Goal: Ask a question: Seek information or help from site administrators or community

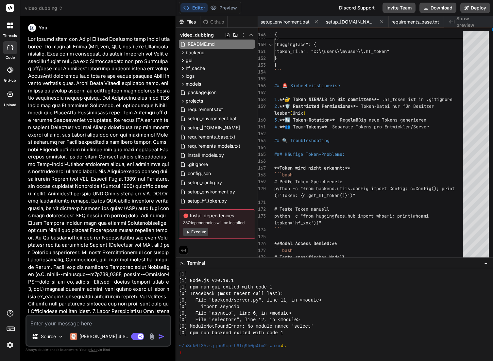
scroll to position [307, 0]
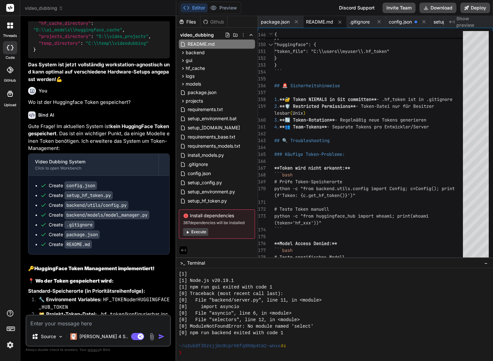
click at [42, 323] on textarea at bounding box center [97, 322] width 143 height 12
type textarea "W"
type textarea "x"
type textarea "We"
type textarea "x"
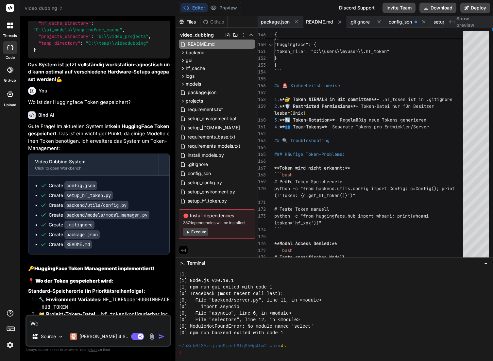
type textarea "[PERSON_NAME]"
type textarea "x"
type textarea "Wenn"
type textarea "x"
type textarea "Wenn"
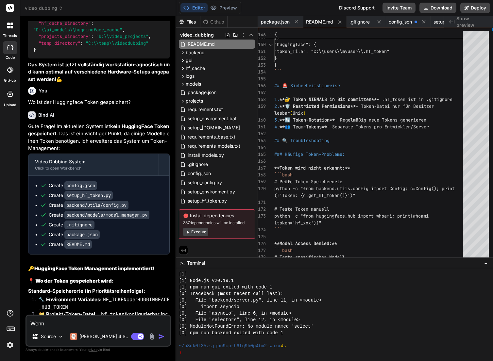
type textarea "x"
type textarea "Wenn i"
type textarea "x"
type textarea "Wenn"
type textarea "x"
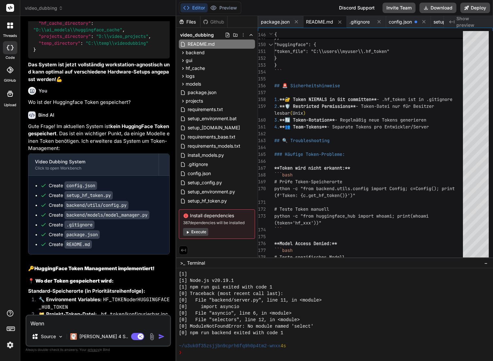
type textarea "Wenn"
type textarea "x"
type textarea "[PERSON_NAME]"
type textarea "x"
type textarea "We"
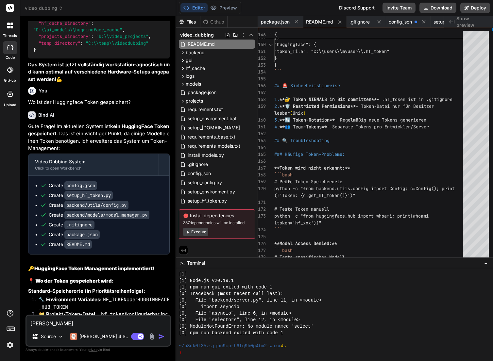
type textarea "x"
type textarea "W"
type textarea "x"
type textarea "D"
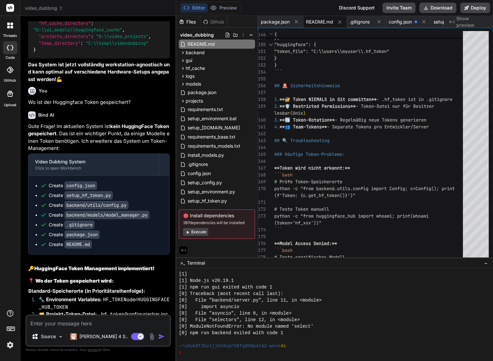
type textarea "x"
type textarea "De"
type textarea "x"
type textarea "Der"
type textarea "x"
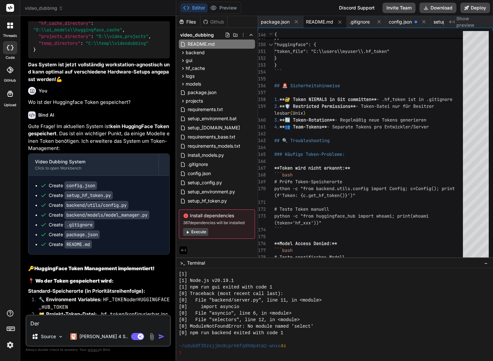
type textarea "Der"
type textarea "x"
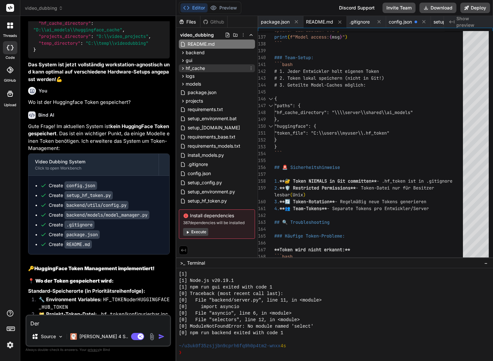
type textarea "Der"
click at [194, 69] on span "hf_cache" at bounding box center [195, 68] width 19 height 7
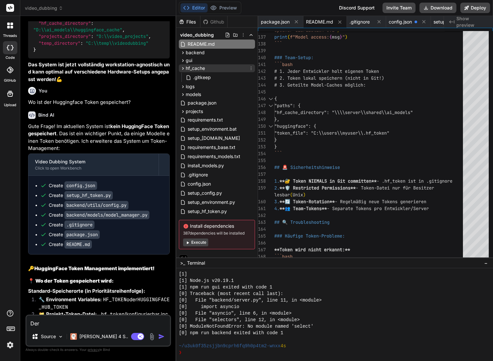
click at [194, 69] on span "hf_cache" at bounding box center [195, 68] width 19 height 7
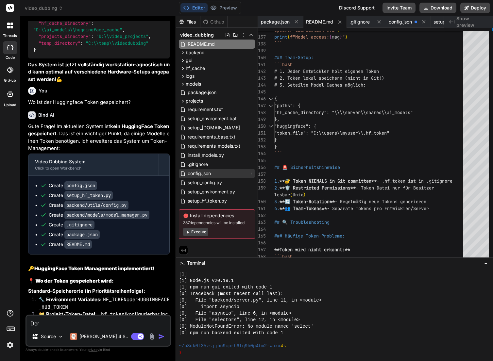
click at [207, 173] on span "config.json" at bounding box center [199, 174] width 25 height 8
type textarea "} }"
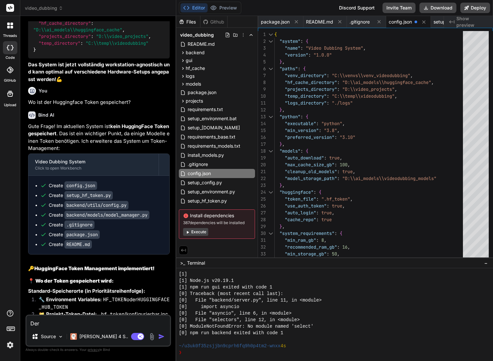
drag, startPoint x: 49, startPoint y: 323, endPoint x: 31, endPoint y: 322, distance: 17.7
click at [31, 322] on textarea "Der" at bounding box center [97, 322] width 143 height 12
type textarea "W"
type textarea "x"
type textarea "We"
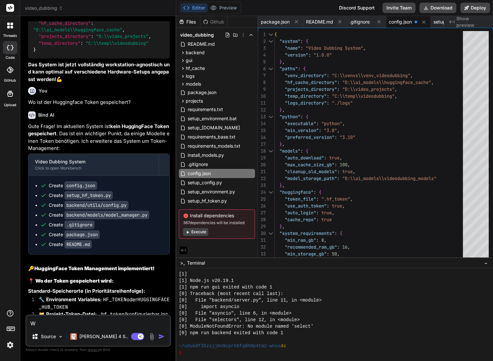
type textarea "x"
type textarea "[PERSON_NAME]"
type textarea "x"
type textarea "Wenn"
type textarea "x"
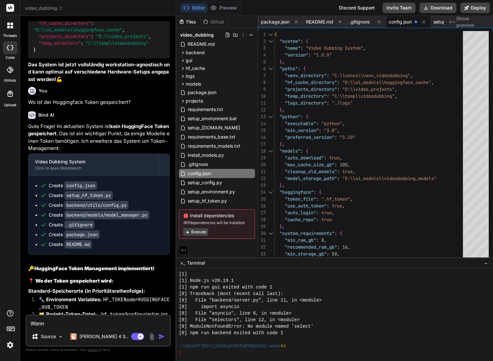
type textarea "Wenn"
type textarea "x"
type textarea "Wenn i"
type textarea "x"
type textarea "Wenn ic"
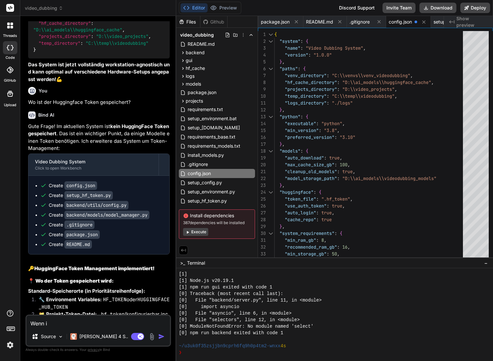
type textarea "x"
type textarea "Wenn ich"
type textarea "x"
type textarea "Wenn ich"
type textarea "x"
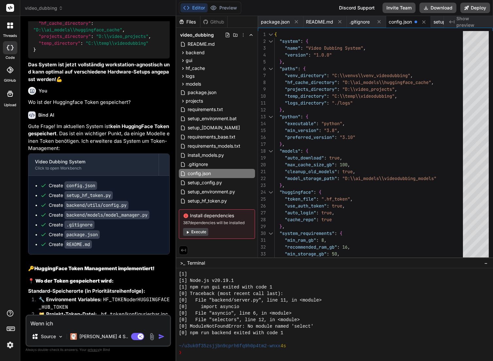
type textarea "Wenn ich d"
type textarea "x"
type textarea "Wenn ich di"
type textarea "x"
type textarea "Wenn ich die"
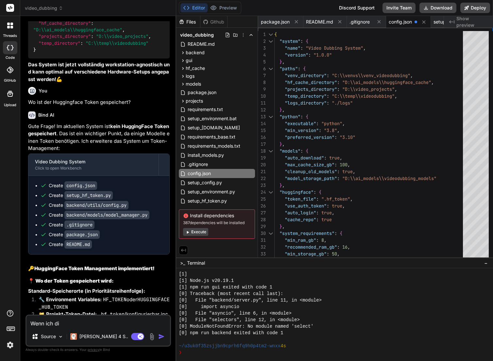
type textarea "x"
type textarea "Wenn ich die"
type textarea "x"
type textarea "Wenn ich die G"
type textarea "x"
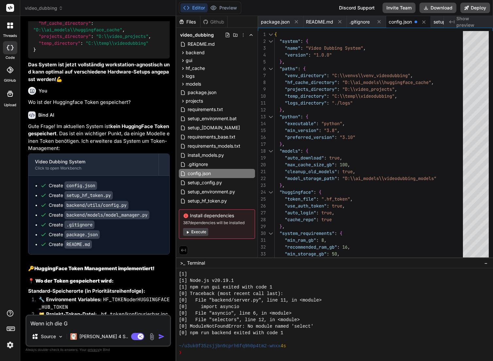
type textarea "Wenn ich die Gr"
type textarea "x"
type textarea "Wenn ich die Grö"
type textarea "x"
type textarea "Wenn ich die Grös"
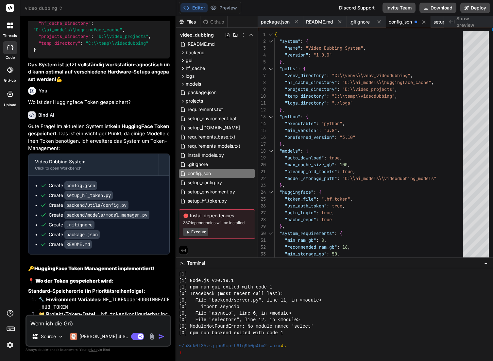
type textarea "x"
type textarea "Wenn ich die Gröss"
type textarea "x"
type textarea "Wenn ich die Grösse"
type textarea "x"
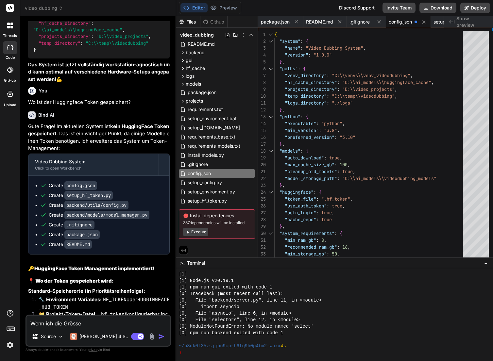
type textarea "Wenn ich die Grösser"
type textarea "x"
type textarea "Wenn ich die Grösser"
type textarea "x"
type textarea "Wenn ich die Grösser d"
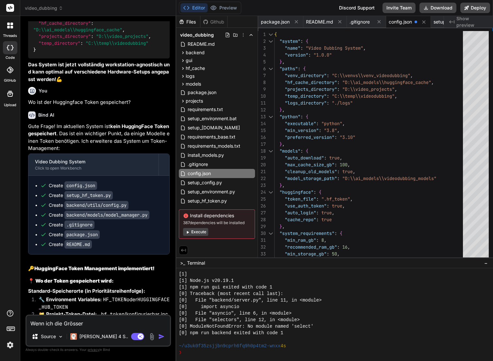
type textarea "x"
type textarea "Wenn ich die Grösser de"
type textarea "x"
type textarea "Wenn ich die Grösser der"
type textarea "x"
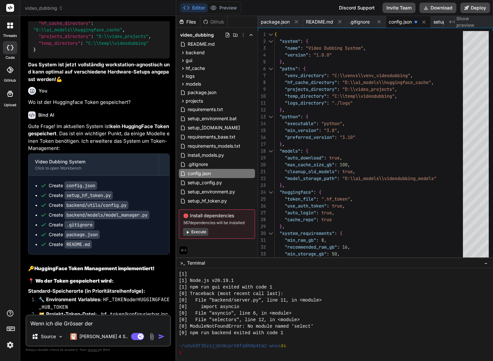
type textarea "Wenn ich die Grösser der"
type textarea "x"
type textarea "Wenn ich die Grösser der"
type textarea "x"
type textarea "Wenn ich die Grösser de"
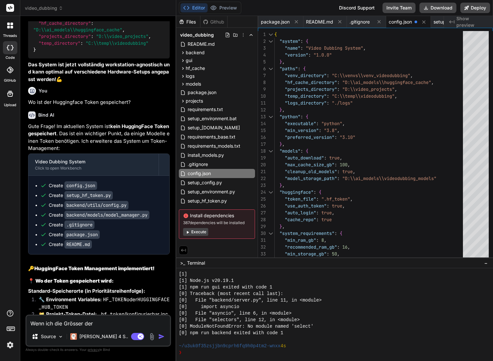
type textarea "x"
type textarea "Wenn ich die Grösser d"
type textarea "x"
type textarea "Wenn ich die Grösser"
type textarea "x"
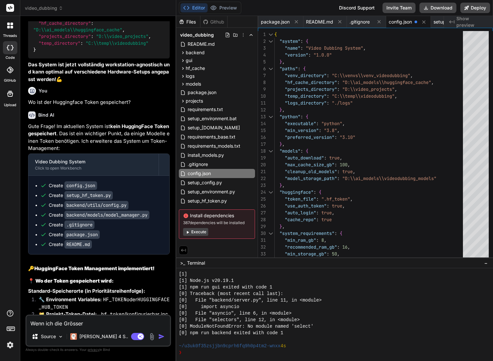
type textarea "Wenn ich die Grösser"
type textarea "x"
type textarea "Wenn ich die Grösse"
type textarea "x"
type textarea "Wenn ich die Grösse"
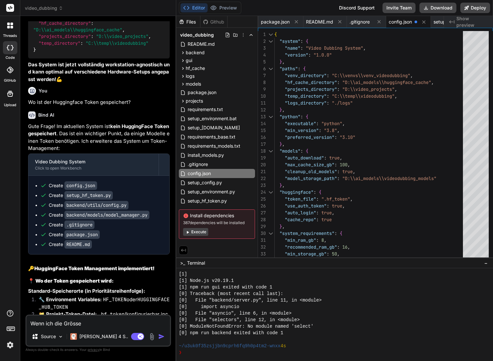
type textarea "x"
type textarea "Wenn ich die Grösse d"
type textarea "x"
type textarea "Wenn ich die Grösse de"
type textarea "x"
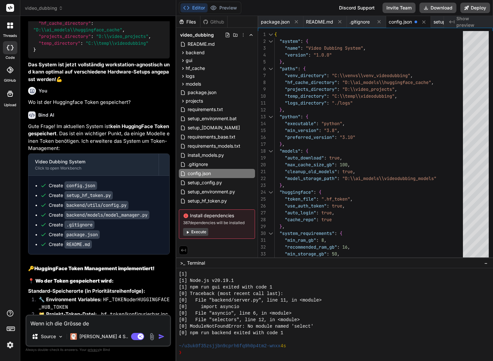
type textarea "Wenn ich die Grösse der"
type textarea "x"
type textarea "Wenn ich die Grösse der"
type textarea "x"
type textarea "Wenn ich die Grösse der h"
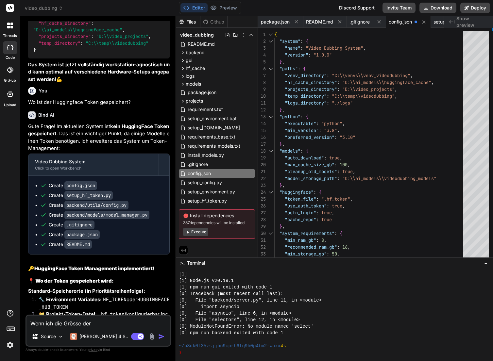
type textarea "x"
type textarea "Wenn ich die Grösse der he"
type textarea "x"
type textarea "Wenn ich die Grösse der her"
type textarea "x"
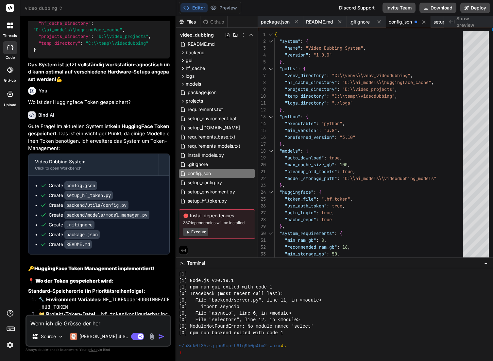
type textarea "Wenn ich die Grösse der heru"
type textarea "x"
type textarea "Wenn ich die Grösse der herun"
type textarea "x"
type textarea "Wenn ich die Grösse der herunt"
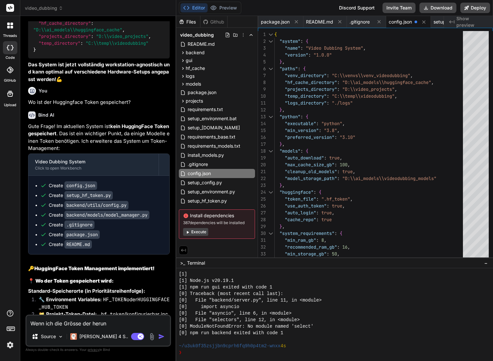
type textarea "x"
type textarea "Wenn ich die Grösse der herunte"
type textarea "x"
type textarea "Wenn ich die Grösse der herunter"
type textarea "x"
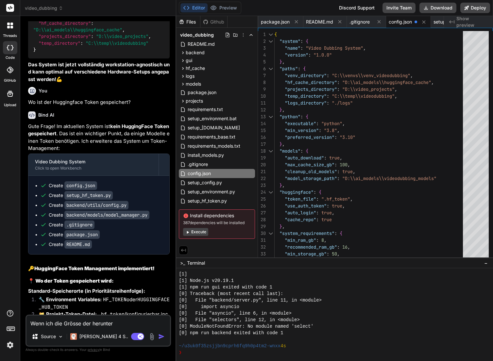
type textarea "Wenn ich die Grösse der herunterg"
type textarea "x"
type textarea "Wenn ich die Grösse der herunterge"
type textarea "x"
type textarea "Wenn ich die Grösse der heruntergel"
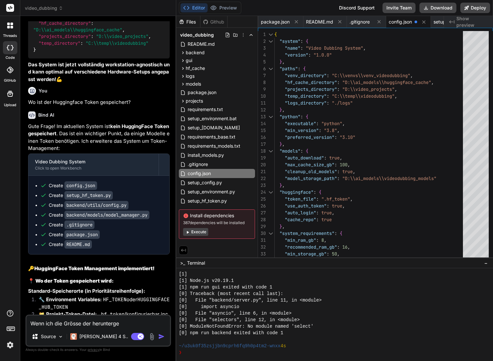
type textarea "x"
type textarea "Wenn ich die Grösse der heruntergela"
type textarea "x"
type textarea "Wenn ich die Grösse der heruntergelad"
type textarea "x"
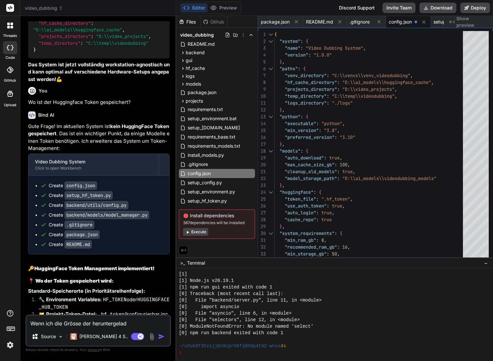
type textarea "Wenn ich die Grösse der heruntergelade"
type textarea "x"
type textarea "Wenn ich die Grösse der heruntergeladen"
type textarea "x"
type textarea "Wenn ich die Grösse der heruntergeladene"
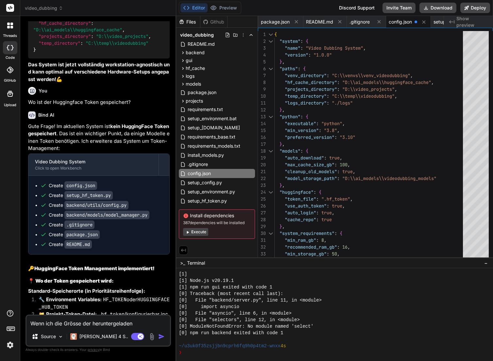
type textarea "x"
type textarea "Wenn ich die Grösse der heruntergeladenen"
type textarea "x"
type textarea "Wenn ich die Grösse der heruntergeladenen"
type textarea "x"
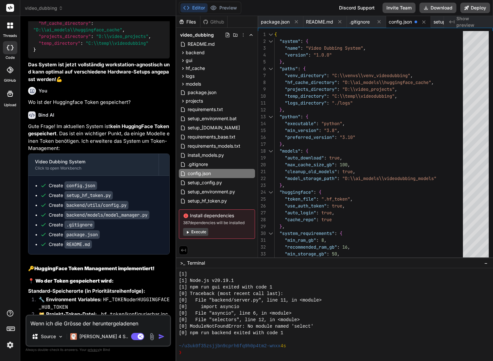
type textarea "Wenn ich die Grösse der heruntergeladenen M"
type textarea "x"
type textarea "Wenn ich die Grösse der heruntergeladenen Mo"
type textarea "x"
type textarea "Wenn ich die Grösse der heruntergeladenen Mod"
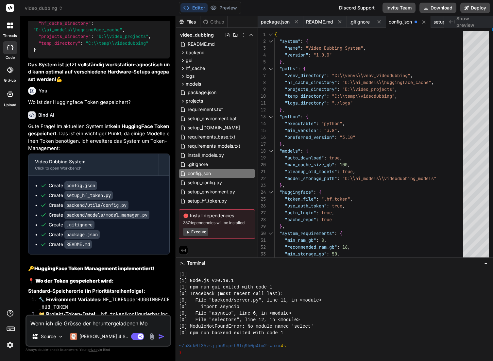
type textarea "x"
type textarea "Wenn ich die Grösse der heruntergeladenen Mode"
type textarea "x"
type textarea "Wenn ich die Grösse der heruntergeladenen Model"
type textarea "x"
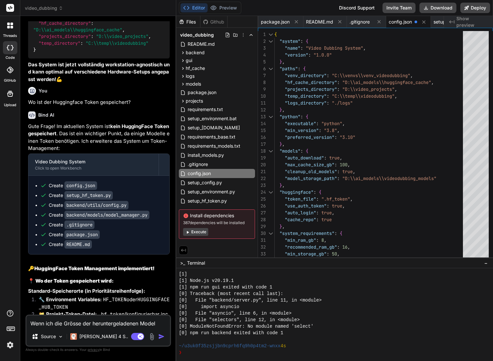
type textarea "Wenn ich die Grösse der heruntergeladenen Modell"
type textarea "x"
type textarea "Wenn ich die Grösse der heruntergeladenen Modelle"
type textarea "x"
type textarea "Wenn ich die Grösse der heruntergeladenen Modelle"
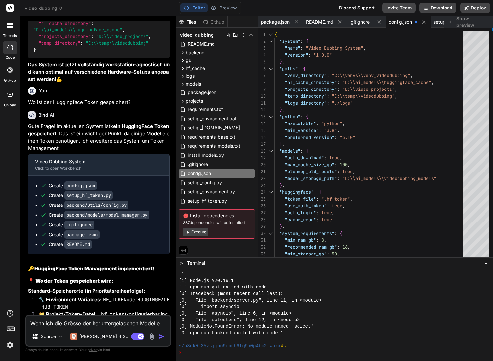
type textarea "x"
type textarea "Wenn ich die Grösse der heruntergeladenen Modelle a"
type textarea "x"
type textarea "Wenn ich die Grösse der heruntergeladenen Modelle an"
type textarea "x"
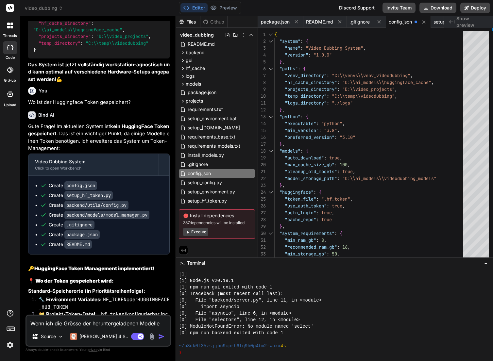
type textarea "Wenn ich die Grösse der heruntergeladenen Modelle ans"
type textarea "x"
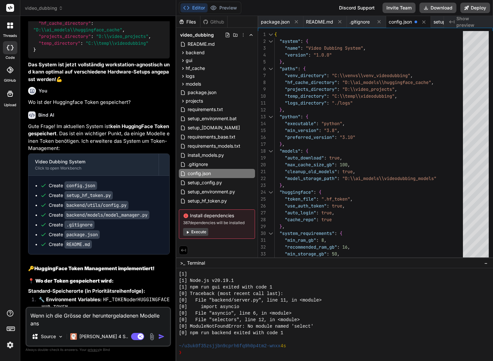
type textarea "Wenn ich die Grösse der heruntergeladenen Modelle anse"
type textarea "x"
type textarea "Wenn ich die Grösse der heruntergeladenen Modelle anseh"
type textarea "x"
type textarea "Wenn ich die Grösse der heruntergeladenen Modelle ansehe"
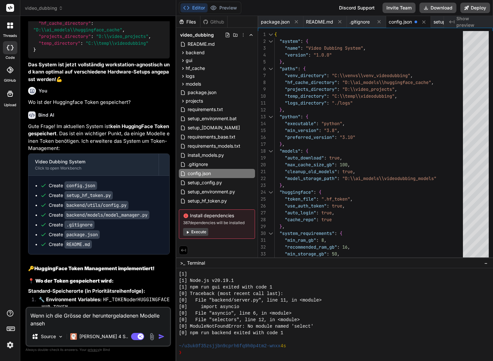
type textarea "x"
type textarea "Wenn ich die Grösse der heruntergeladenen Modelle ansehe,"
type textarea "x"
type textarea "Wenn ich die Grösse der heruntergeladenen Modelle ansehe,"
type textarea "x"
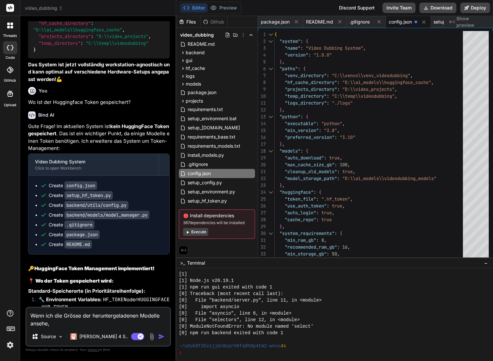
type textarea "Wenn ich die Grösse der heruntergeladenen Modelle ansehe, d"
type textarea "x"
type textarea "Wenn ich die Grösse der heruntergeladenen Modelle ansehe, da"
type textarea "x"
type textarea "Wenn ich die Grösse der heruntergeladenen Modelle ansehe, dan"
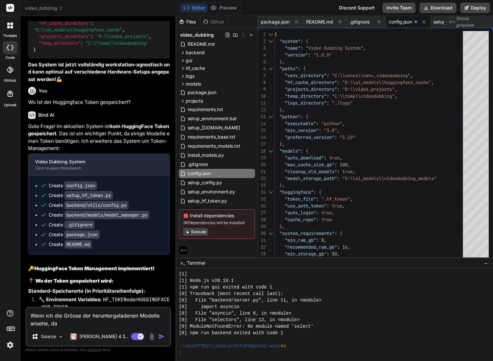
type textarea "x"
type textarea "Wenn ich die Grösse der heruntergeladenen Modelle ansehe, dann"
type textarea "x"
type textarea "Wenn ich die Grösse der heruntergeladenen Modelle ansehe, dann"
type textarea "x"
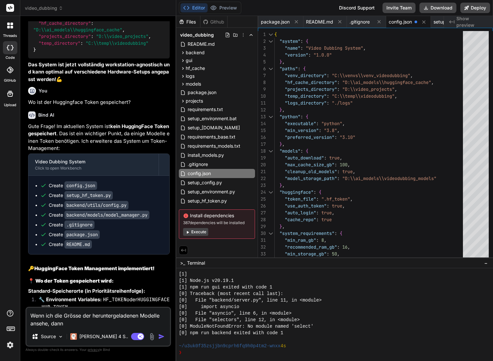
type textarea "Wenn ich die Grösse der heruntergeladenen Modelle ansehe, dann s"
type textarea "x"
type textarea "Wenn ich die Grösse der heruntergeladenen Modelle ansehe, dann si"
type textarea "x"
type textarea "Wenn ich die Grösse der heruntergeladenen Modelle ansehe, dann sin"
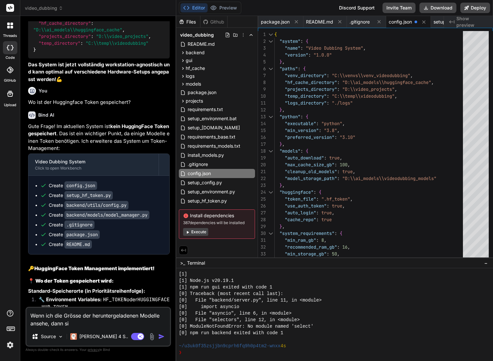
type textarea "x"
type textarea "Wenn ich die Grösse der heruntergeladenen Modelle ansehe, dann sind"
type textarea "x"
type textarea "Wenn ich die Grösse der heruntergeladenen Modelle ansehe, dann sind"
type textarea "x"
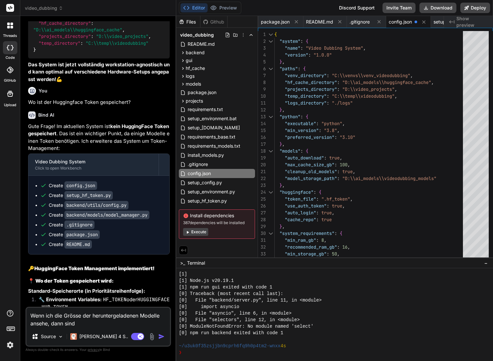
type textarea "Wenn ich die Grösse der heruntergeladenen Modelle ansehe, dann sind d"
type textarea "x"
type textarea "Wenn ich die Grösse der heruntergeladenen Modelle ansehe, dann sind da"
type textarea "x"
type textarea "Wenn ich die Grösse der heruntergeladenen Modelle ansehe, dann sind das"
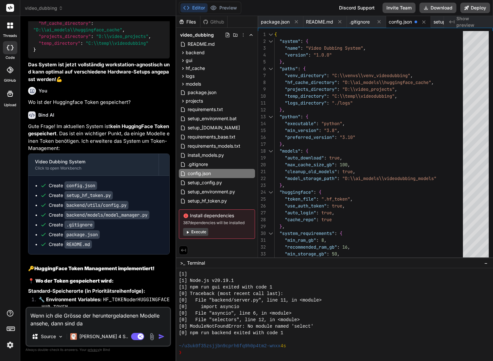
type textarea "x"
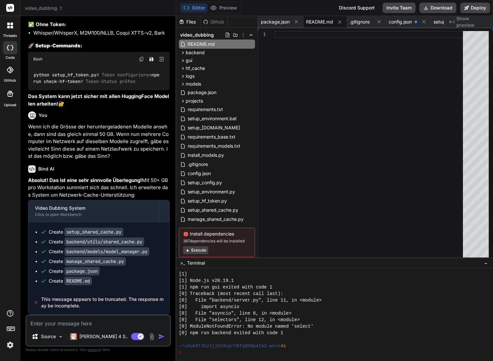
scroll to position [4255, 0]
click at [48, 326] on textarea at bounding box center [97, 322] width 143 height 12
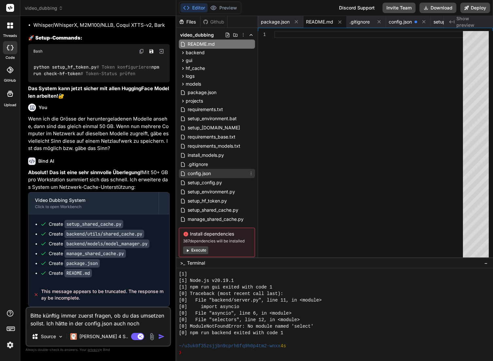
click at [203, 175] on span "config.json" at bounding box center [199, 174] width 25 height 8
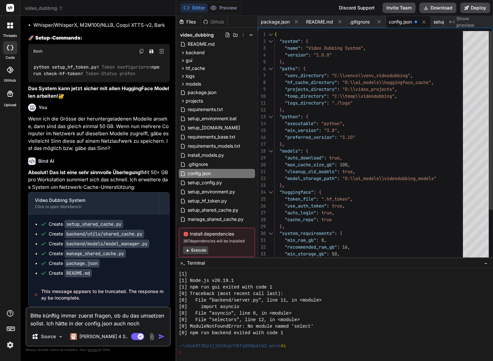
click at [301, 89] on div "{ "system" : { "name" : "Video Dubbing System" , "version" : "1.0.0" } , "paths…" at bounding box center [370, 178] width 193 height 295
click at [225, 209] on span "setup_shared_cache.py" at bounding box center [213, 210] width 52 height 8
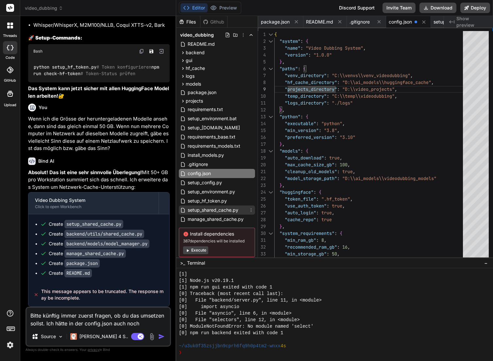
scroll to position [0, 685]
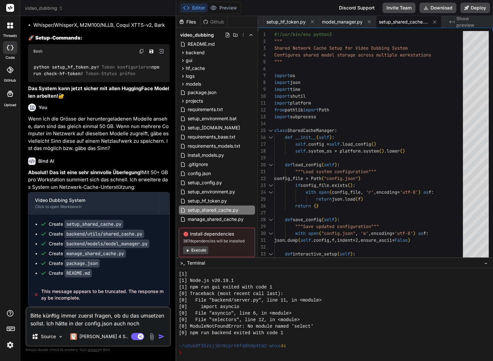
click at [47, 323] on textarea "Bitte künftig immer zuerst fragen, ob du das umsetzen sollst. Ich hätte in der …" at bounding box center [97, 318] width 143 height 20
drag, startPoint x: 45, startPoint y: 323, endPoint x: 59, endPoint y: 323, distance: 13.7
click at [59, 323] on textarea "Bitte künftig immer zuerst fragen, ob du das umsetzen sollst. Ich hätte in der …" at bounding box center [97, 318] width 143 height 20
click at [46, 325] on textarea "Bitte künftig immer zuerst fragen, ob du das umsetzen sollst. Ich hätte in der …" at bounding box center [97, 318] width 143 height 20
drag, startPoint x: 46, startPoint y: 325, endPoint x: 139, endPoint y: 324, distance: 92.8
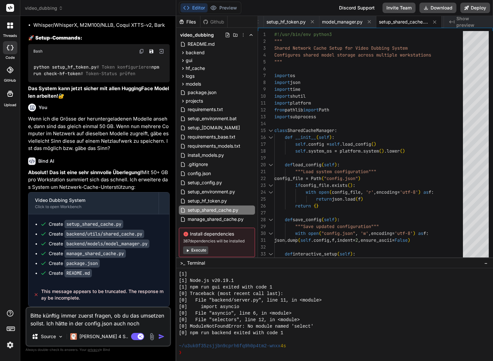
click at [139, 324] on textarea "Bitte künftig immer zuerst fragen, ob du das umsetzen sollst. Ich hätte in der …" at bounding box center [97, 318] width 143 height 20
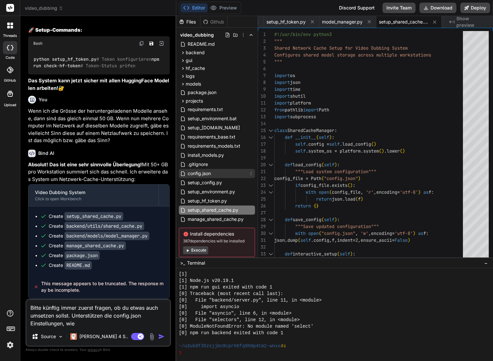
click at [213, 176] on div "config.json" at bounding box center [217, 173] width 76 height 9
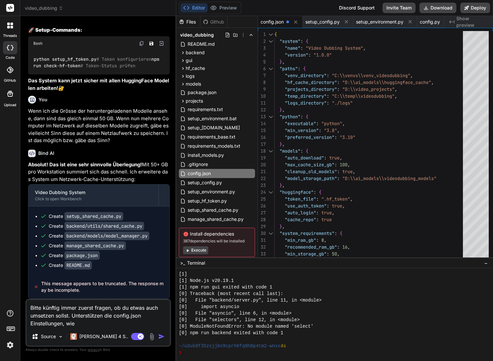
click at [79, 314] on textarea "Bitte künftig immer zuerst fragen, ob du etwas auch umsetzen sollst. Unterstütz…" at bounding box center [97, 313] width 143 height 27
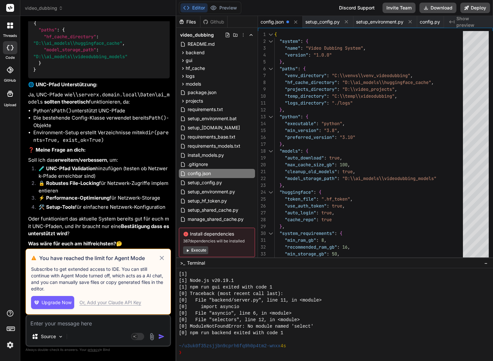
scroll to position [4680, 0]
click at [49, 304] on span "Upgrade Now" at bounding box center [57, 302] width 30 height 7
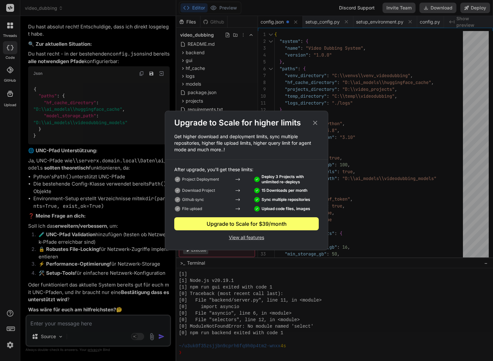
click at [316, 121] on icon at bounding box center [314, 122] width 7 height 7
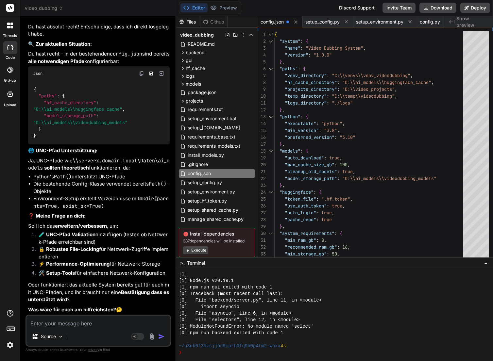
click at [10, 345] on img at bounding box center [10, 345] width 11 height 11
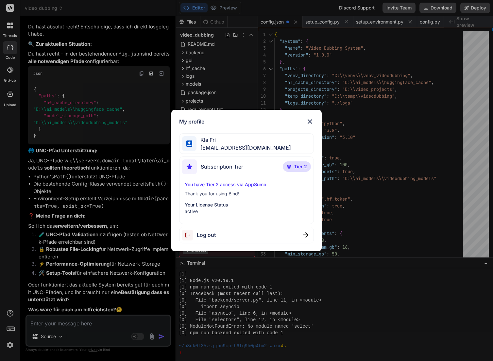
click at [10, 345] on div "My profile Kla Fri [EMAIL_ADDRESS][DOMAIN_NAME] Subscription Tier Tier 2 You ha…" at bounding box center [246, 180] width 493 height 361
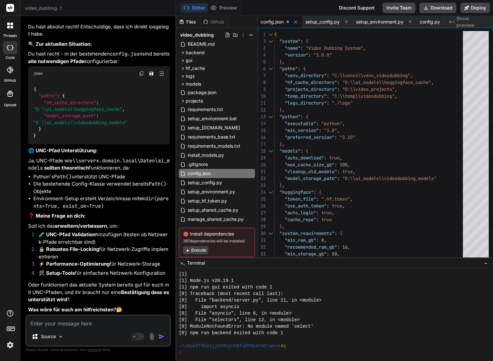
click at [10, 345] on img at bounding box center [10, 345] width 11 height 11
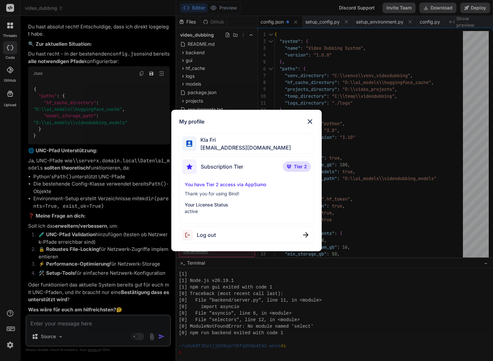
click at [240, 235] on div "Log out" at bounding box center [246, 235] width 135 height 17
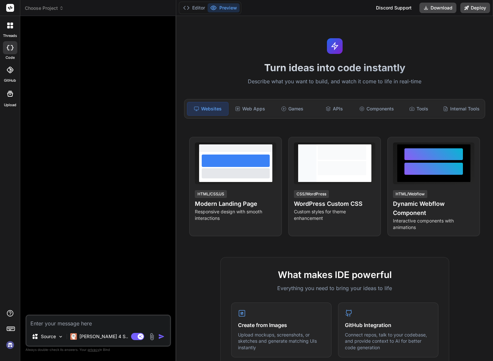
scroll to position [333, 0]
click at [9, 345] on img at bounding box center [10, 345] width 11 height 11
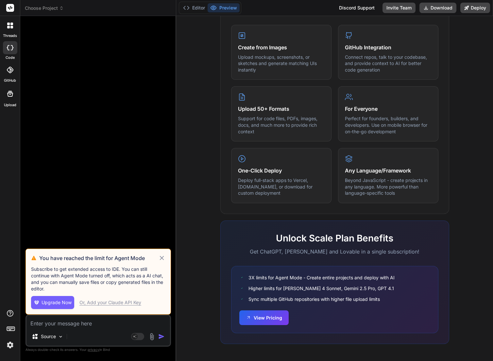
scroll to position [0, 0]
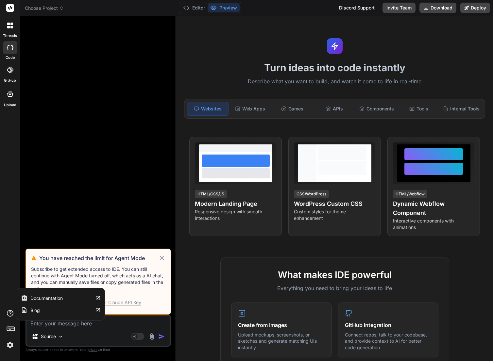
click at [8, 312] on icon at bounding box center [10, 313] width 7 height 7
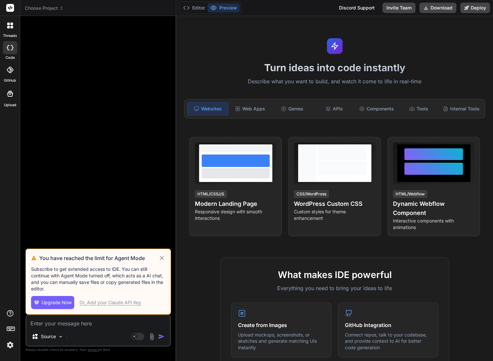
click at [162, 259] on icon at bounding box center [162, 258] width 8 height 8
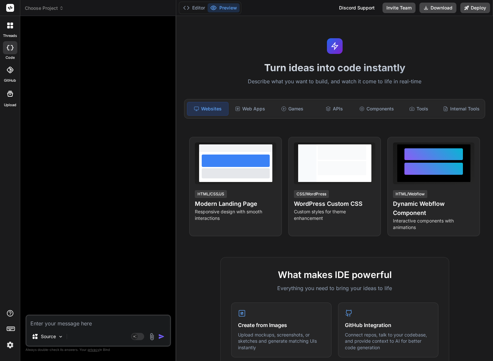
click at [10, 344] on img at bounding box center [10, 345] width 11 height 11
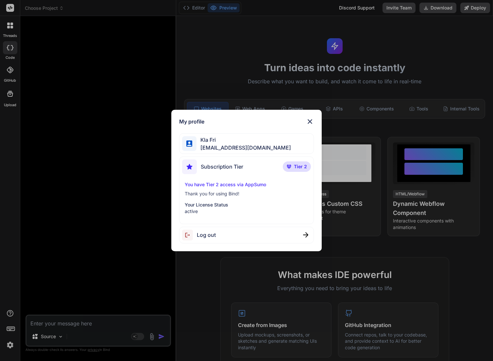
click at [212, 207] on p "Your License Status" at bounding box center [247, 205] width 124 height 7
click at [210, 202] on p "Your License Status" at bounding box center [247, 205] width 124 height 7
click at [205, 213] on p "active" at bounding box center [247, 211] width 124 height 7
drag, startPoint x: 216, startPoint y: 195, endPoint x: 228, endPoint y: 184, distance: 16.4
click at [216, 195] on p "Thank you for using Bind!" at bounding box center [247, 194] width 124 height 7
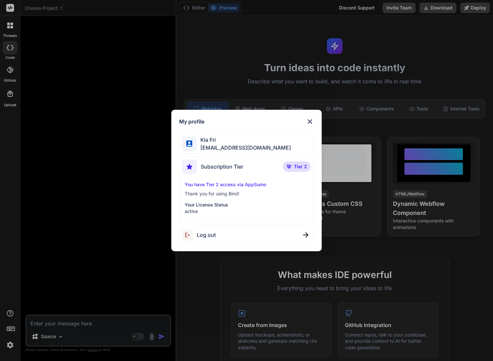
click at [199, 145] on span "[EMAIL_ADDRESS][DOMAIN_NAME]" at bounding box center [243, 148] width 94 height 8
drag, startPoint x: 188, startPoint y: 143, endPoint x: 194, endPoint y: 142, distance: 6.3
click at [188, 143] on img at bounding box center [189, 144] width 6 height 6
click at [260, 146] on span "[EMAIL_ADDRESS][DOMAIN_NAME]" at bounding box center [243, 148] width 94 height 8
click at [266, 144] on span "[EMAIL_ADDRESS][DOMAIN_NAME]" at bounding box center [243, 148] width 94 height 8
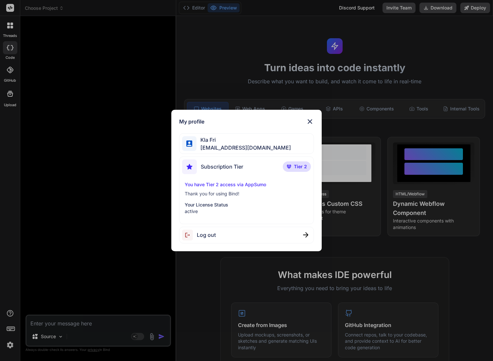
click at [256, 146] on span "[EMAIL_ADDRESS][DOMAIN_NAME]" at bounding box center [243, 148] width 94 height 8
drag, startPoint x: 214, startPoint y: 143, endPoint x: 214, endPoint y: 154, distance: 10.8
click at [214, 144] on span "[EMAIL_ADDRESS][DOMAIN_NAME]" at bounding box center [243, 148] width 94 height 8
click at [217, 182] on p "You have Tier 2 access via AppSumo" at bounding box center [247, 184] width 124 height 7
click at [310, 121] on img at bounding box center [310, 122] width 8 height 8
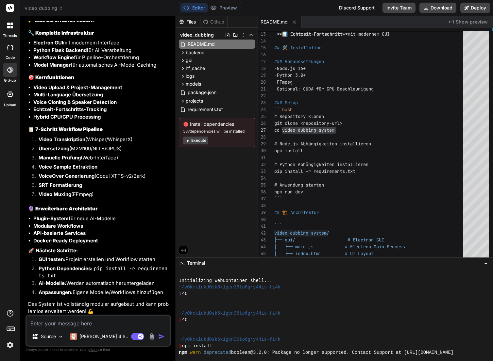
scroll to position [2116, 0]
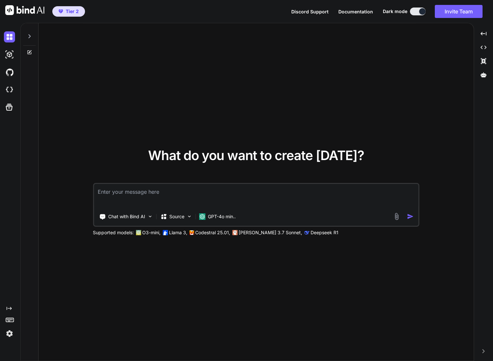
click at [10, 334] on img at bounding box center [9, 333] width 11 height 11
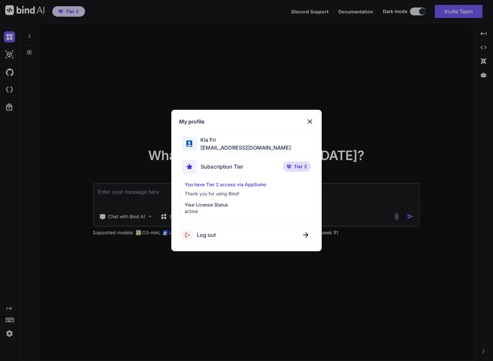
click at [247, 142] on span "Kla Fri" at bounding box center [243, 140] width 94 height 8
click at [218, 146] on span "[EMAIL_ADDRESS][DOMAIN_NAME]" at bounding box center [243, 148] width 94 height 8
click at [208, 167] on span "Subscription Tier" at bounding box center [222, 167] width 42 height 8
click at [185, 166] on img at bounding box center [189, 166] width 15 height 15
drag, startPoint x: 206, startPoint y: 185, endPoint x: 208, endPoint y: 191, distance: 6.3
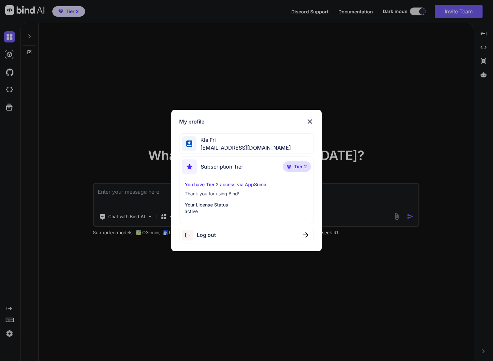
click at [206, 185] on p "You have Tier 2 access via AppSumo" at bounding box center [247, 184] width 124 height 7
drag, startPoint x: 213, startPoint y: 204, endPoint x: 214, endPoint y: 207, distance: 3.7
click at [213, 204] on p "Your License Status" at bounding box center [247, 205] width 124 height 7
click at [309, 122] on img at bounding box center [310, 122] width 8 height 8
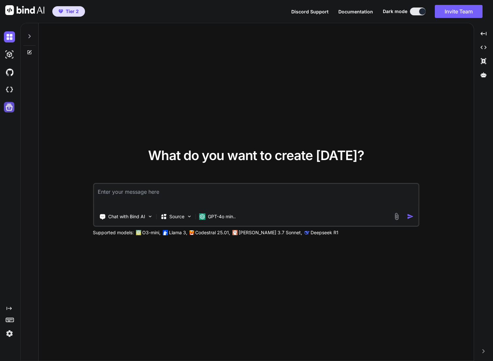
click at [11, 109] on icon at bounding box center [9, 107] width 9 height 9
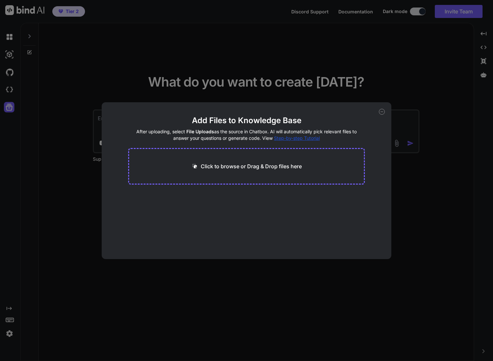
click at [64, 10] on div "Add Files to Knowledge Base After uploading, select File Uploads as the source …" at bounding box center [246, 180] width 493 height 361
type textarea "x"
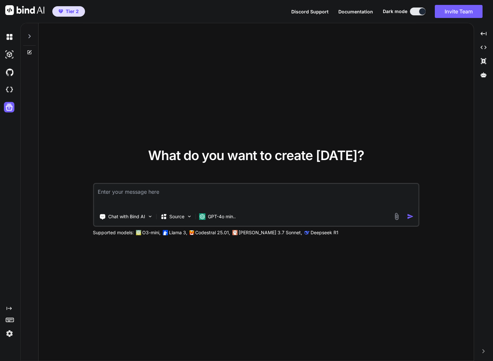
click at [69, 11] on span "Tier 2" at bounding box center [72, 11] width 13 height 7
click at [359, 11] on span "Documentation" at bounding box center [355, 12] width 35 height 6
click at [482, 352] on icon "Created with Pixso." at bounding box center [483, 351] width 4 height 4
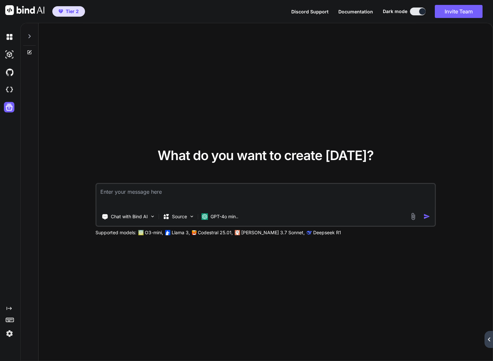
click at [491, 342] on div "Created with Pixso." at bounding box center [488, 339] width 8 height 17
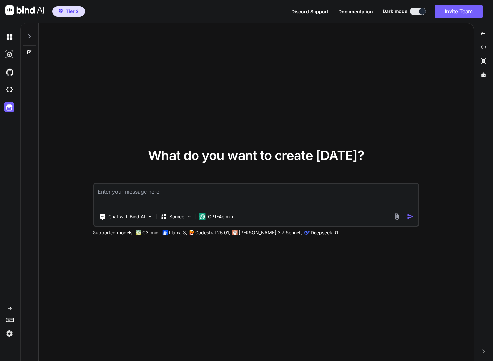
click at [10, 310] on icon at bounding box center [9, 308] width 5 height 3
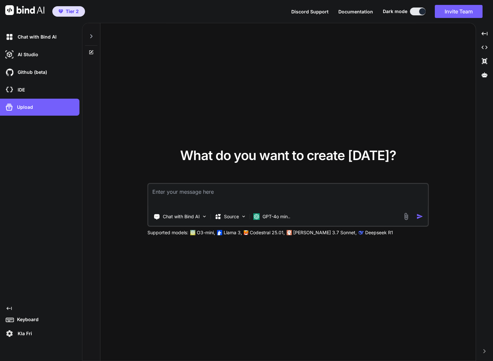
click at [9, 318] on rect at bounding box center [10, 320] width 8 height 4
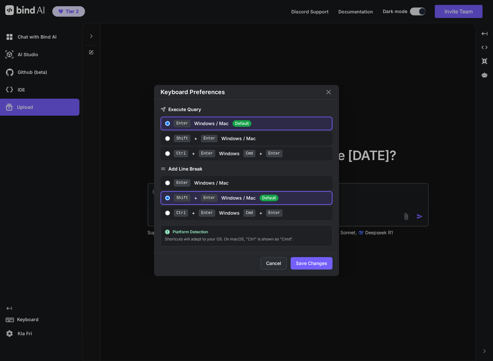
click at [273, 263] on button "Cancel" at bounding box center [273, 263] width 26 height 12
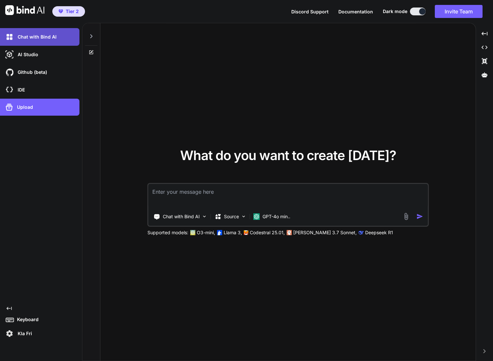
click at [40, 40] on p "Chat with Bind AI" at bounding box center [36, 37] width 42 height 7
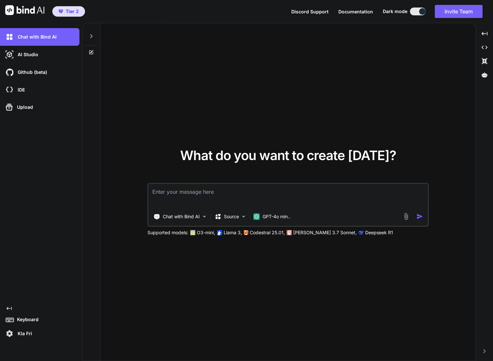
click at [189, 196] on textarea at bounding box center [287, 196] width 279 height 24
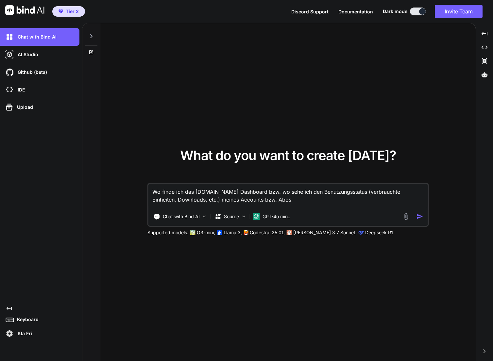
type textarea "Wo finde ich das getbind.co Dashboard bzw. wo sehe ich den Benutzungsstatus (ve…"
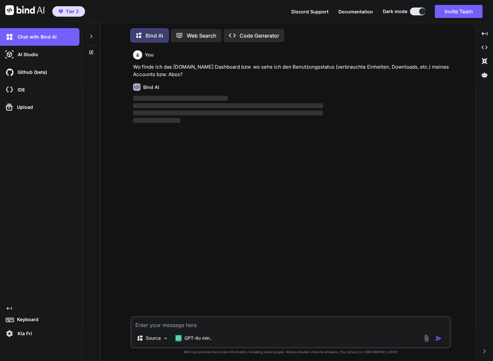
scroll to position [3, 0]
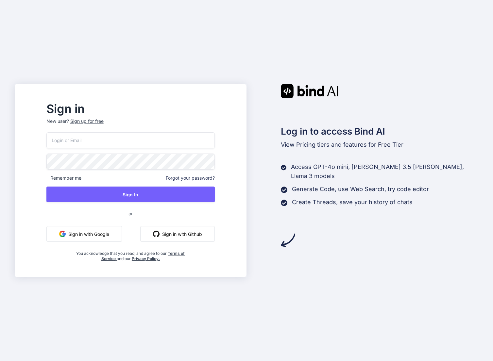
click at [131, 137] on input "email" at bounding box center [130, 140] width 168 height 16
type input "[EMAIL_ADDRESS][DOMAIN_NAME]"
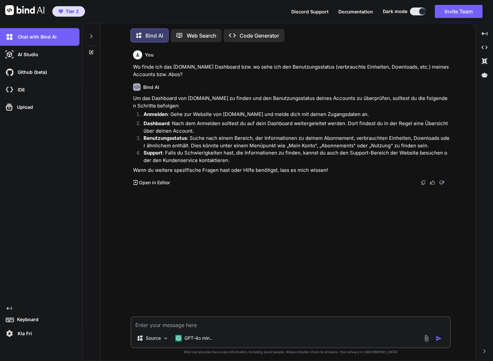
scroll to position [3, 0]
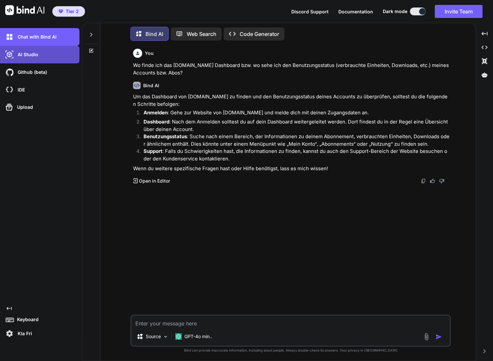
click at [22, 57] on p "AI Studio" at bounding box center [26, 54] width 23 height 7
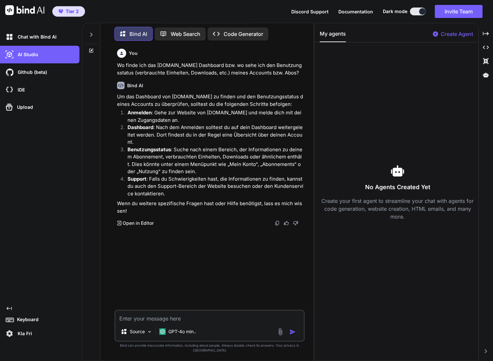
click at [8, 334] on img at bounding box center [9, 333] width 11 height 11
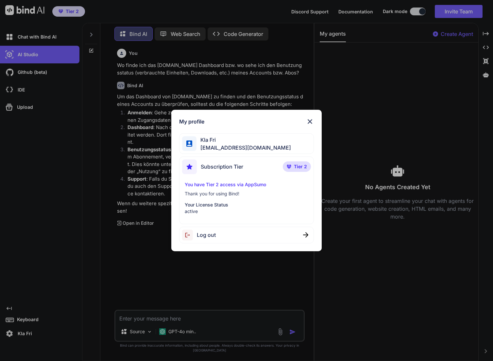
click at [310, 121] on img at bounding box center [310, 122] width 8 height 8
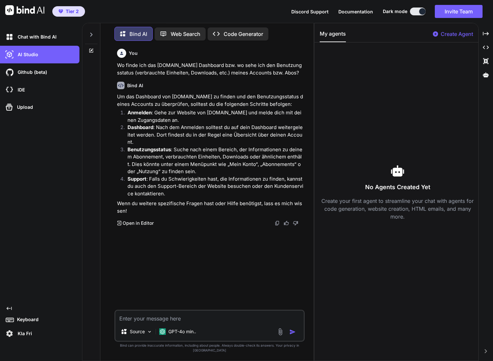
drag, startPoint x: 310, startPoint y: 121, endPoint x: 407, endPoint y: 92, distance: 101.1
click at [401, 95] on div "No Agents Created Yet Create your first agent to streamline your chat with agen…" at bounding box center [398, 192] width 156 height 289
click at [483, 43] on div "Created with Pixso." at bounding box center [485, 47] width 9 height 11
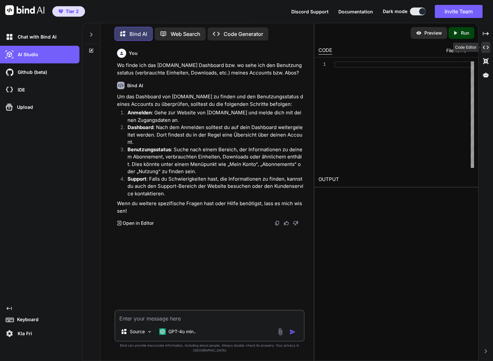
click at [487, 47] on icon "Created with Pixso." at bounding box center [486, 47] width 6 height 6
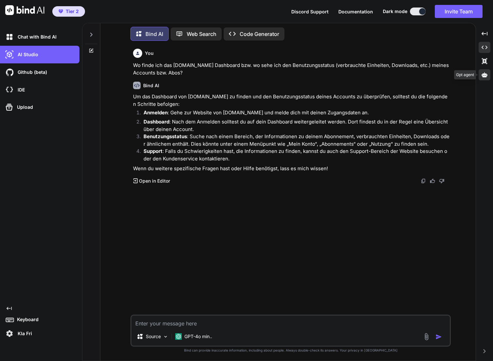
click at [484, 75] on icon at bounding box center [484, 74] width 6 height 5
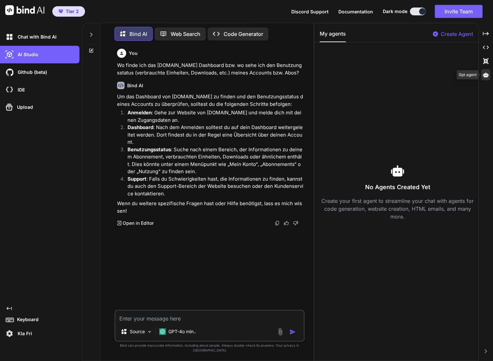
click at [484, 75] on icon at bounding box center [486, 74] width 6 height 5
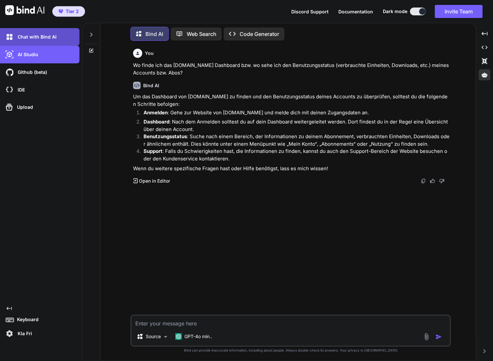
click at [33, 37] on p "Chat with Bind AI" at bounding box center [36, 37] width 42 height 7
type textarea "x"
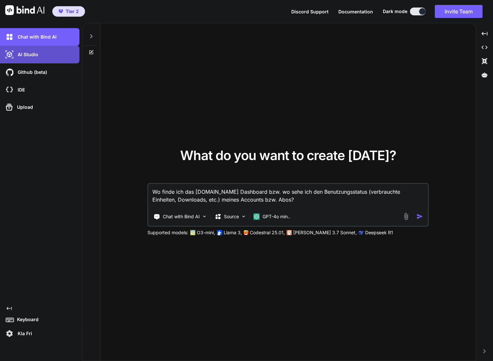
click at [24, 53] on p "AI Studio" at bounding box center [26, 54] width 23 height 7
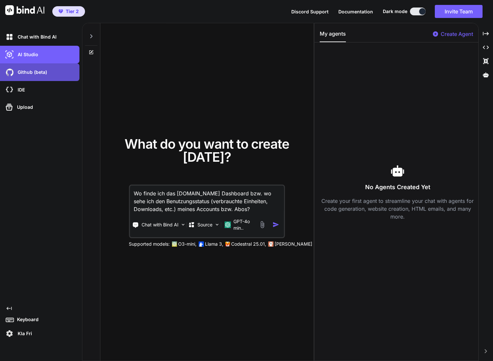
click at [27, 73] on p "Github (beta)" at bounding box center [31, 72] width 32 height 7
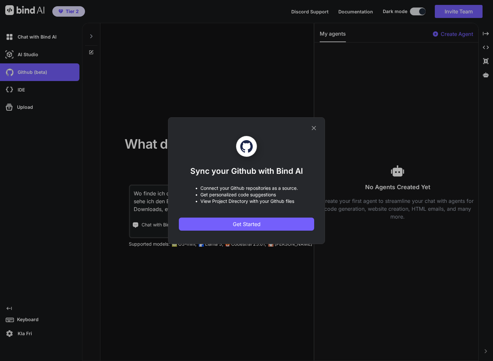
click at [313, 126] on icon at bounding box center [313, 128] width 7 height 7
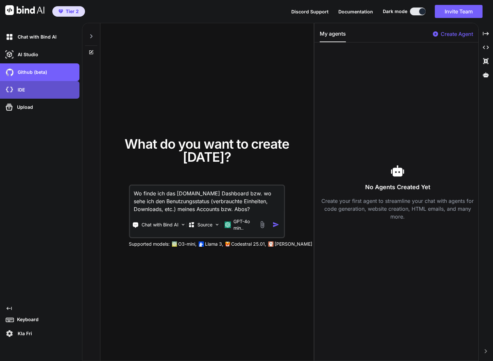
click at [16, 86] on div "IDE" at bounding box center [41, 89] width 75 height 11
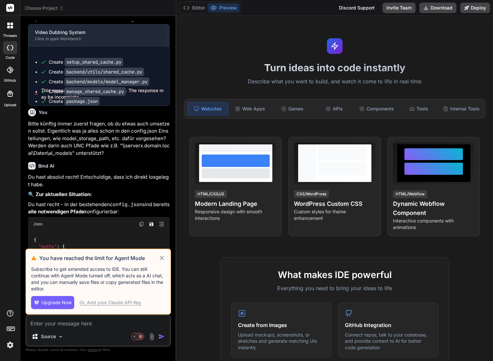
scroll to position [2070, 0]
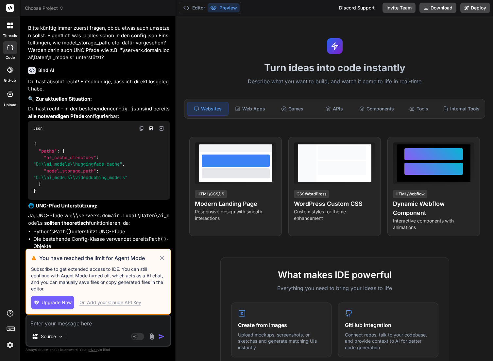
click at [163, 258] on icon at bounding box center [162, 258] width 8 height 8
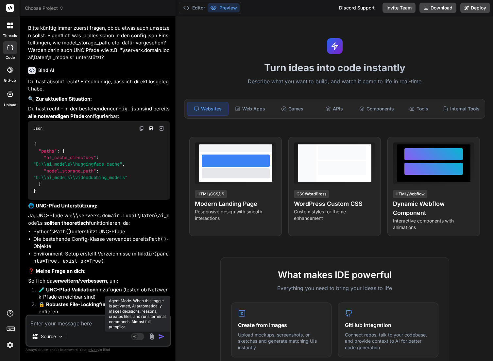
click at [141, 337] on rect at bounding box center [137, 336] width 13 height 7
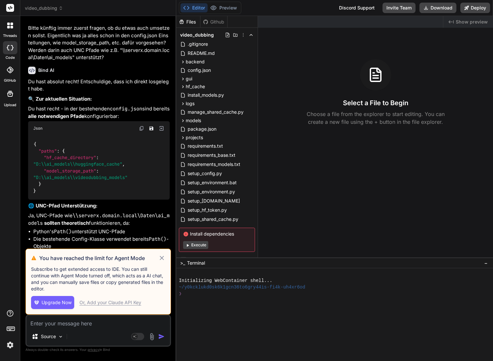
click at [107, 337] on div "Source" at bounding box center [97, 338] width 143 height 16
click at [61, 333] on div "Source" at bounding box center [47, 336] width 37 height 13
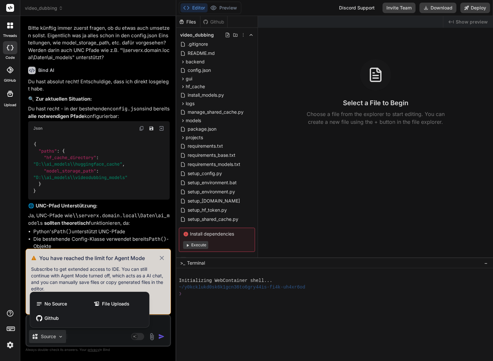
click at [61, 335] on div at bounding box center [246, 180] width 493 height 361
type textarea "x"
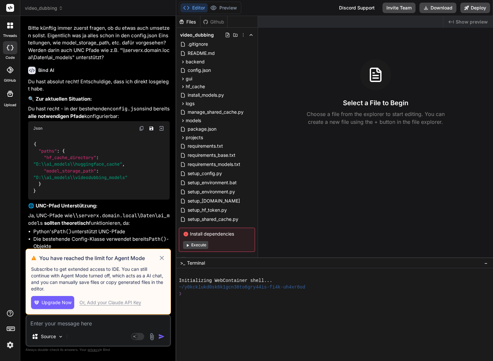
click at [362, 8] on div "Discord Support" at bounding box center [356, 8] width 43 height 10
